Goal: Task Accomplishment & Management: Use online tool/utility

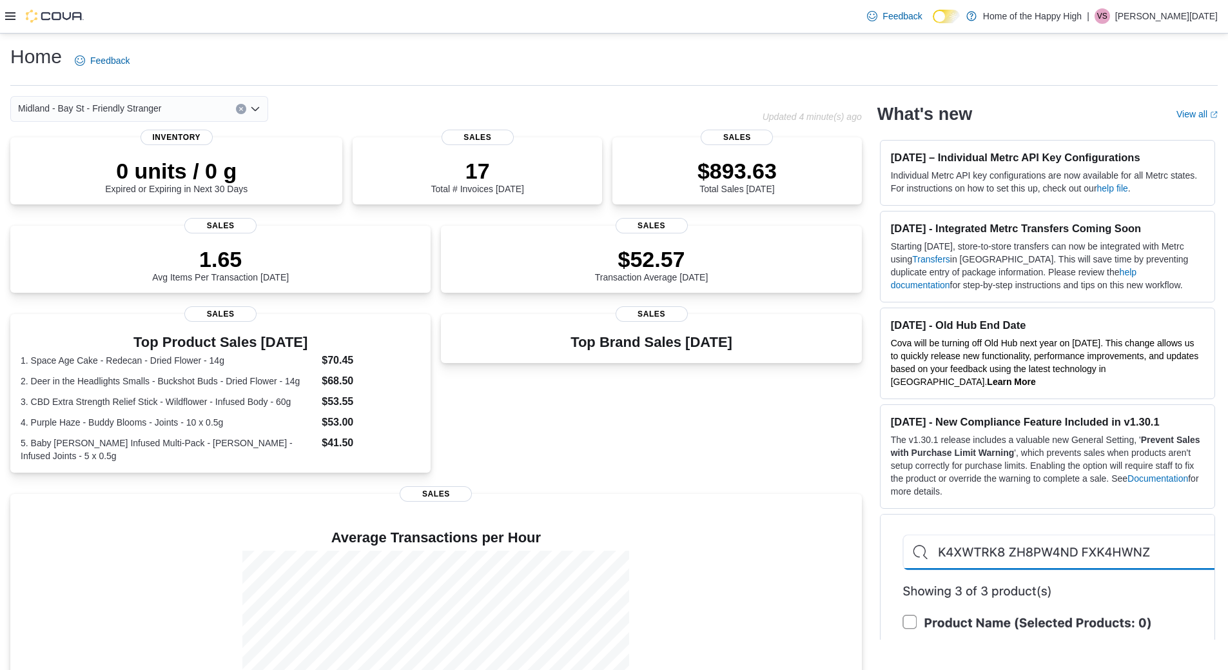
click at [15, 19] on div at bounding box center [44, 16] width 79 height 13
click at [10, 15] on icon at bounding box center [10, 16] width 10 height 10
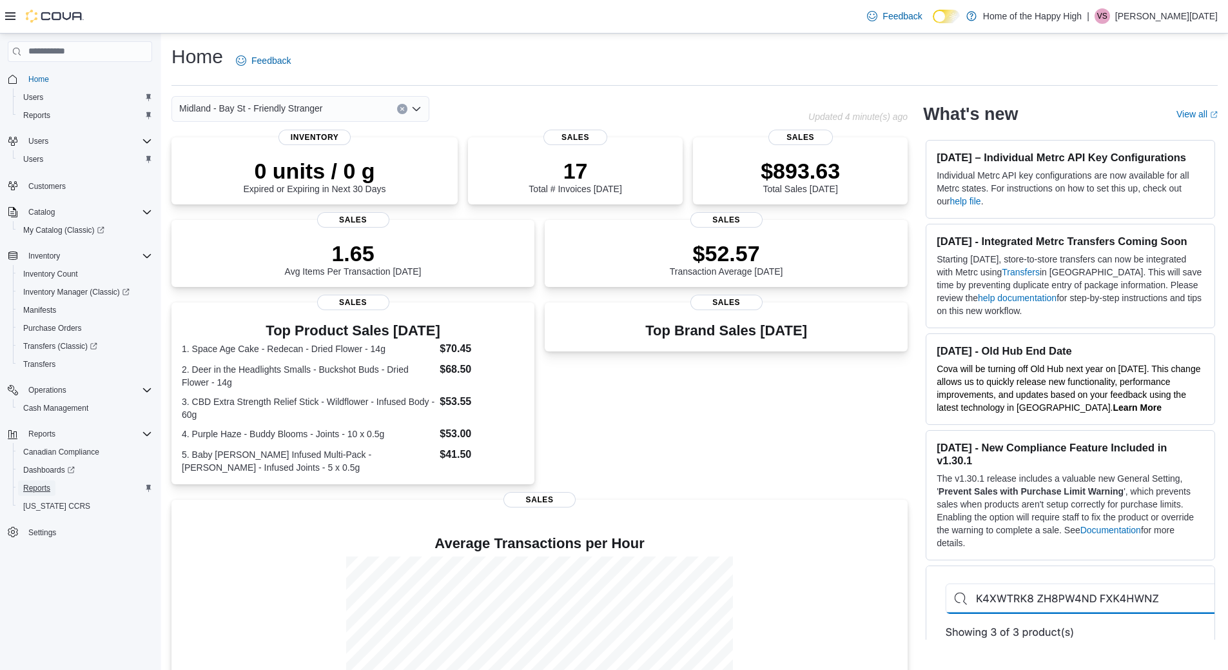
click at [34, 491] on span "Reports" at bounding box center [36, 488] width 27 height 10
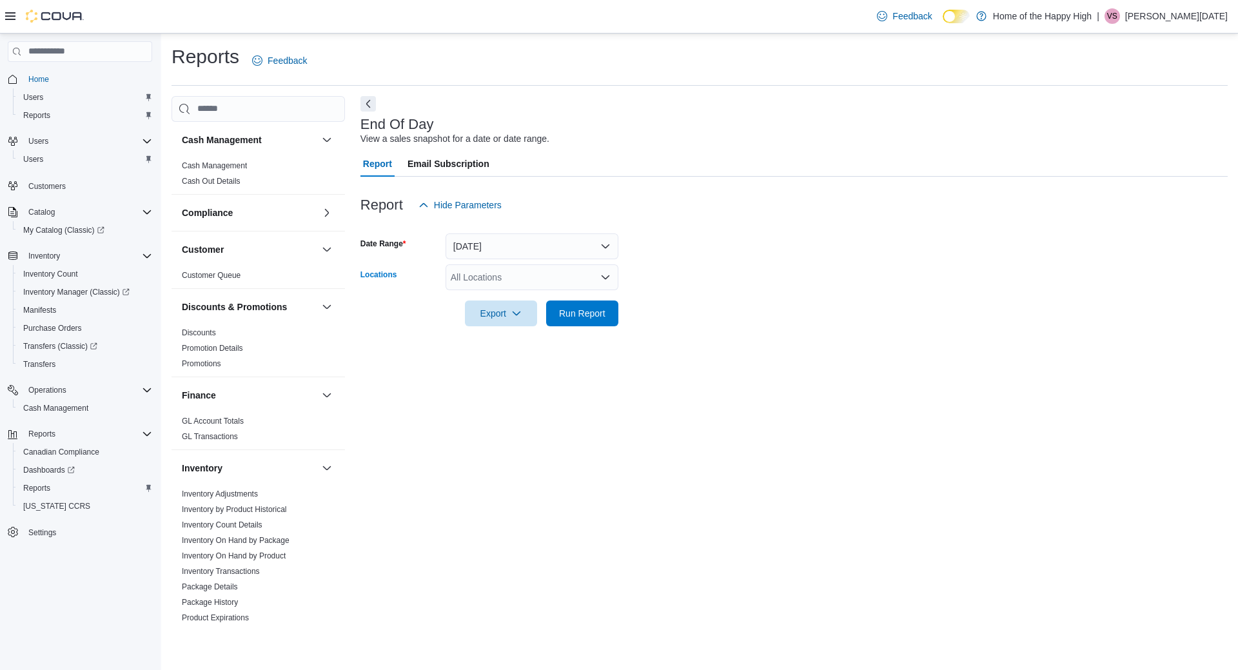
click at [496, 279] on div "All Locations" at bounding box center [532, 277] width 173 height 26
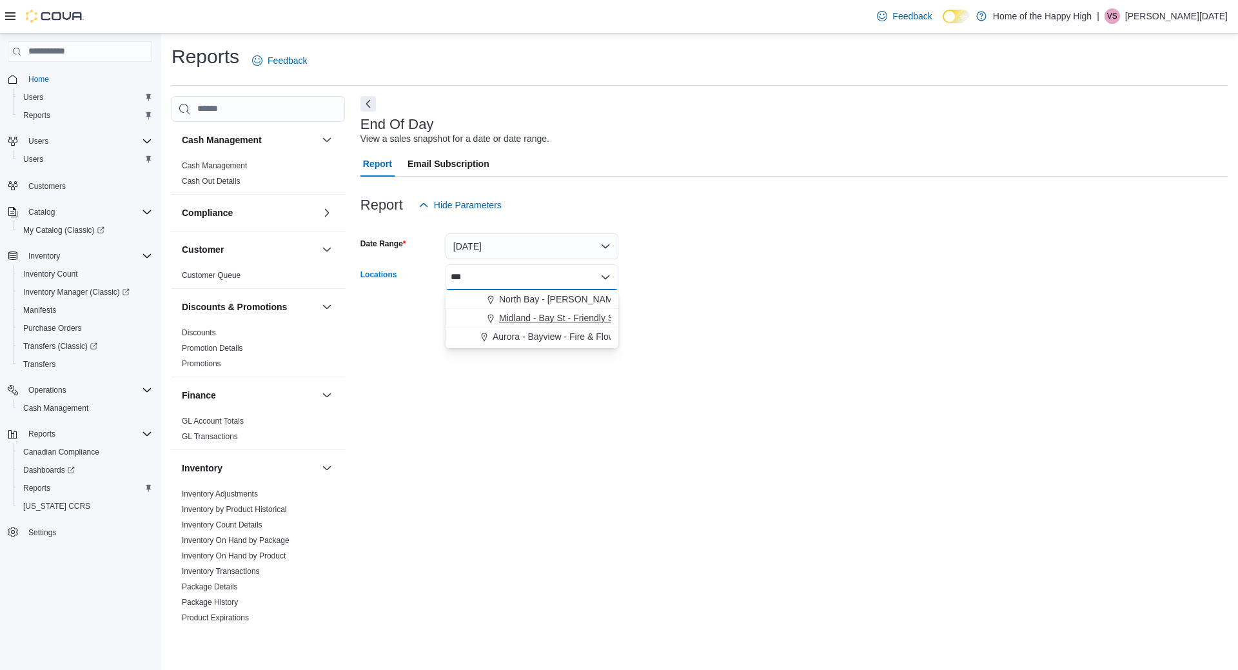
type input "***"
drag, startPoint x: 575, startPoint y: 315, endPoint x: 683, endPoint y: 302, distance: 108.4
click at [575, 317] on span "Midland - Bay St - Friendly Stranger" at bounding box center [571, 317] width 144 height 13
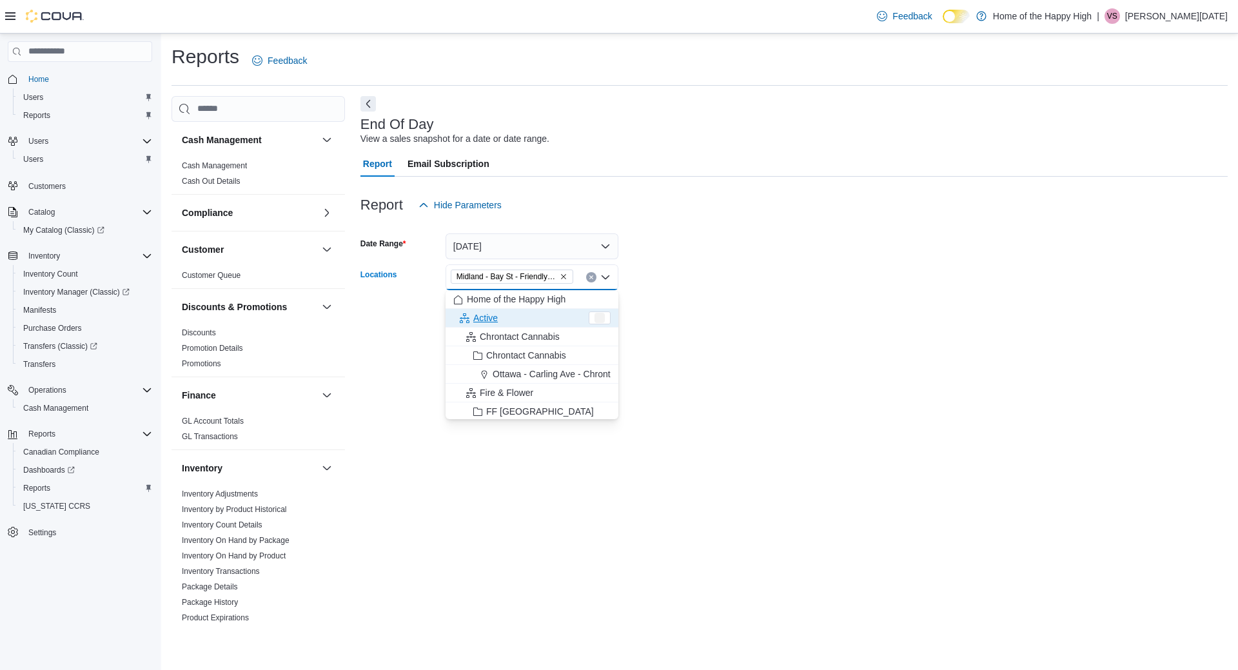
click at [735, 295] on div at bounding box center [793, 295] width 867 height 10
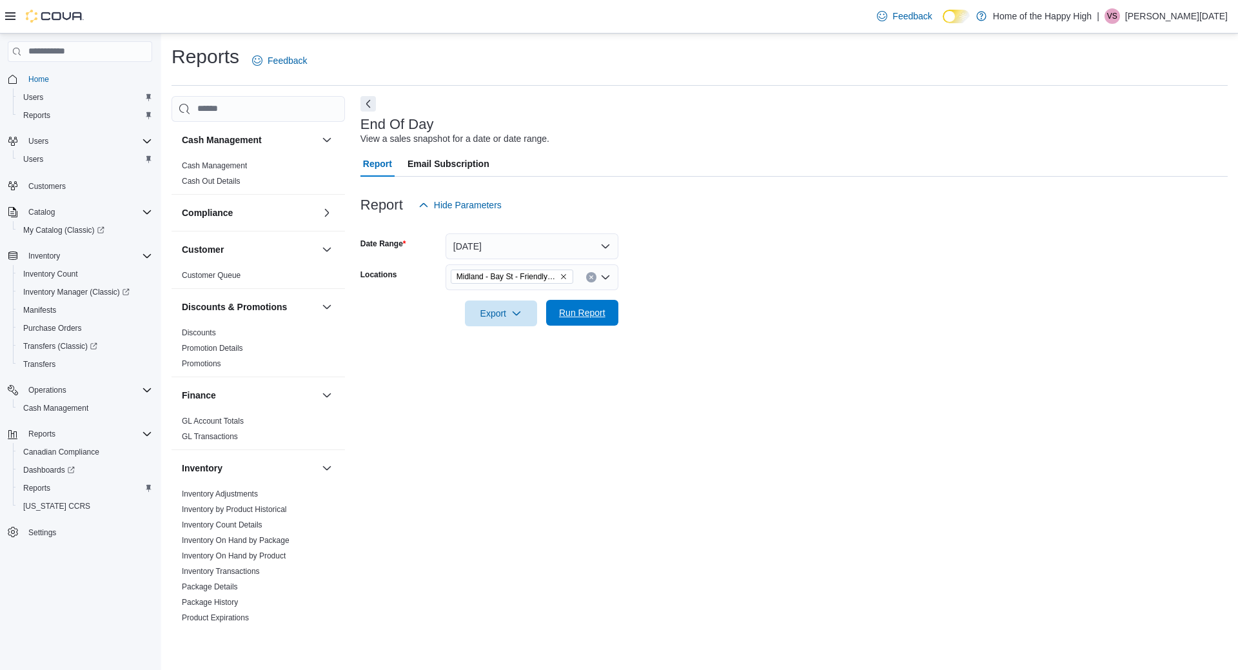
drag, startPoint x: 588, startPoint y: 313, endPoint x: 652, endPoint y: 305, distance: 64.9
click at [588, 312] on span "Run Report" at bounding box center [582, 312] width 46 height 13
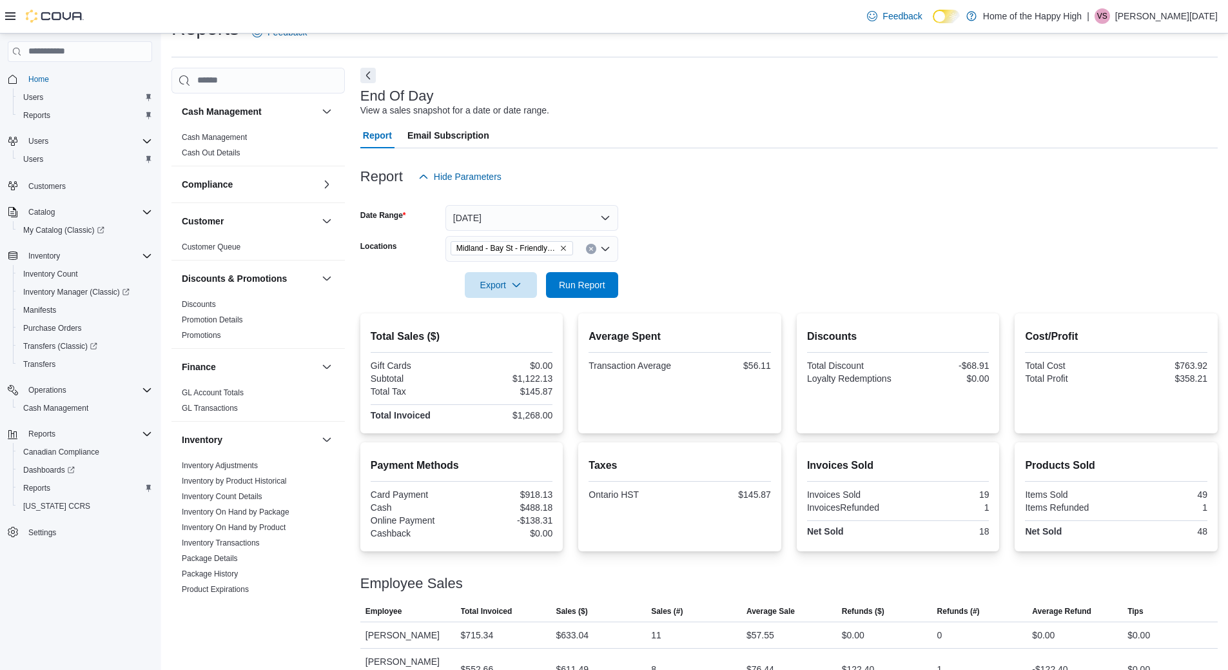
scroll to position [44, 0]
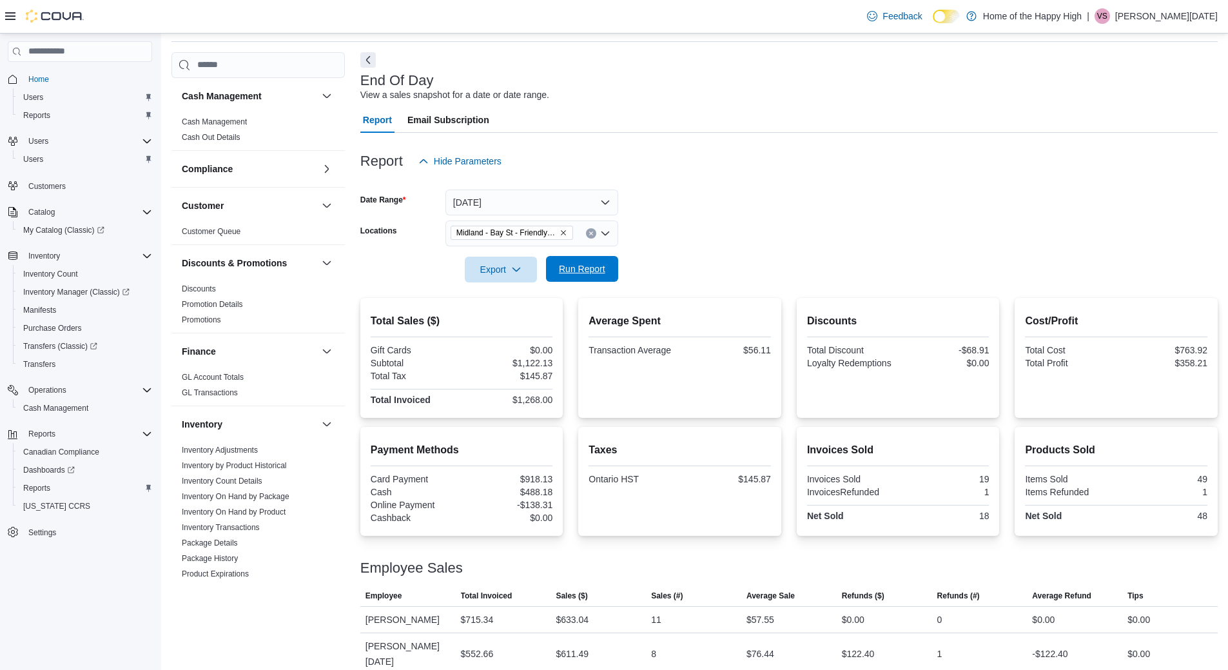
click at [599, 274] on span "Run Report" at bounding box center [582, 268] width 46 height 13
